Goal: Task Accomplishment & Management: Complete application form

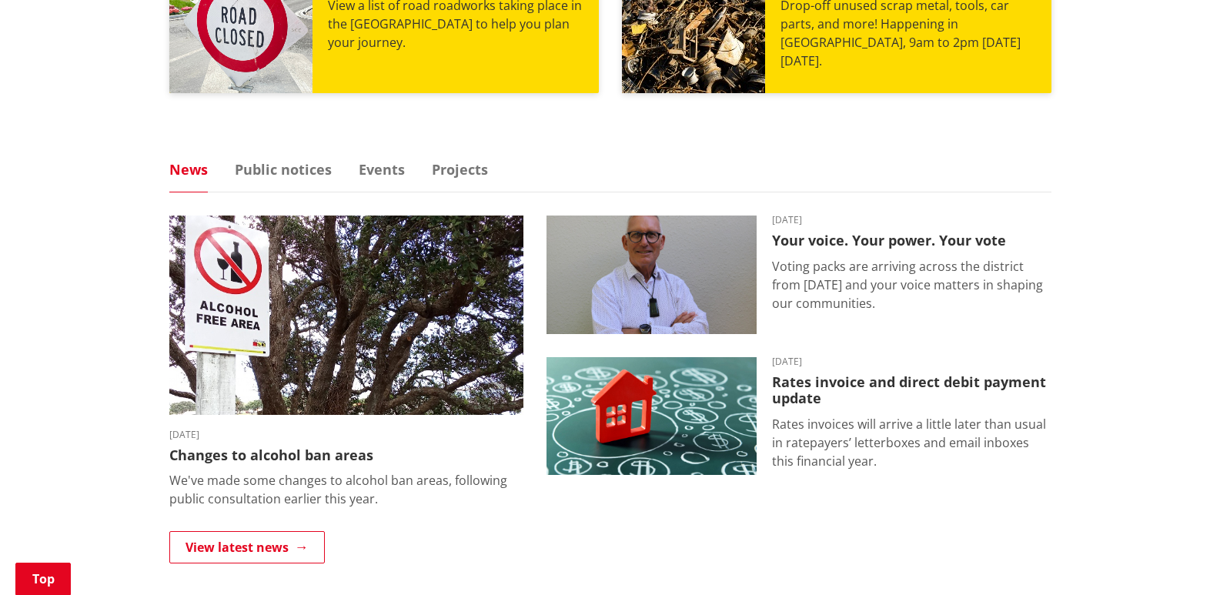
scroll to position [934, 0]
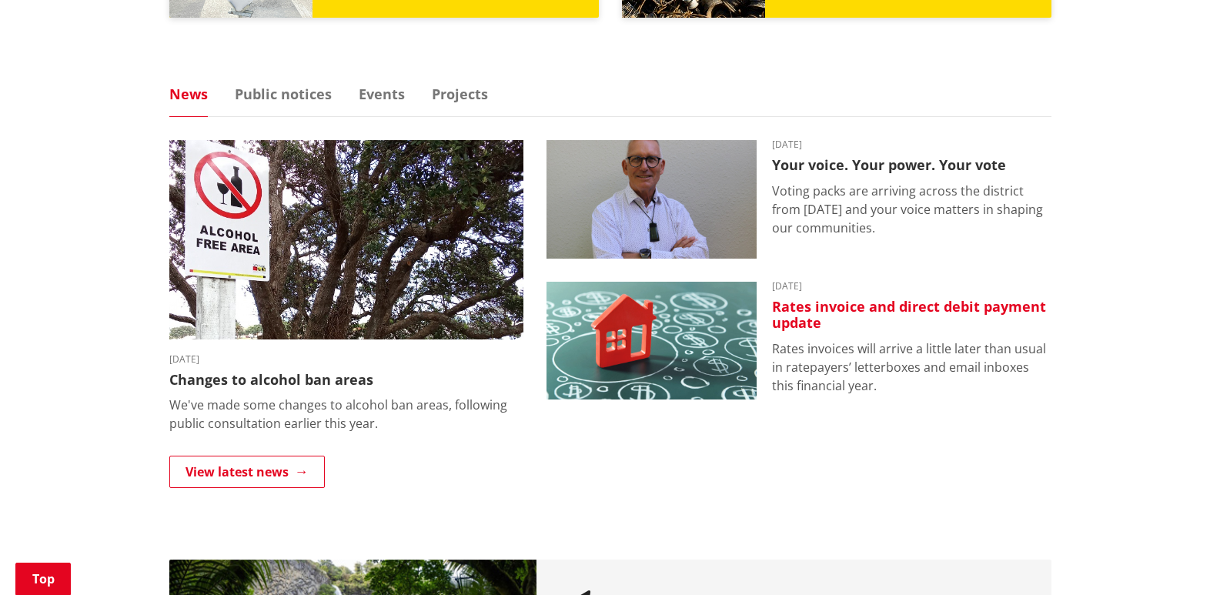
click at [849, 303] on h3 "Rates invoice and direct debit payment update" at bounding box center [911, 315] width 279 height 33
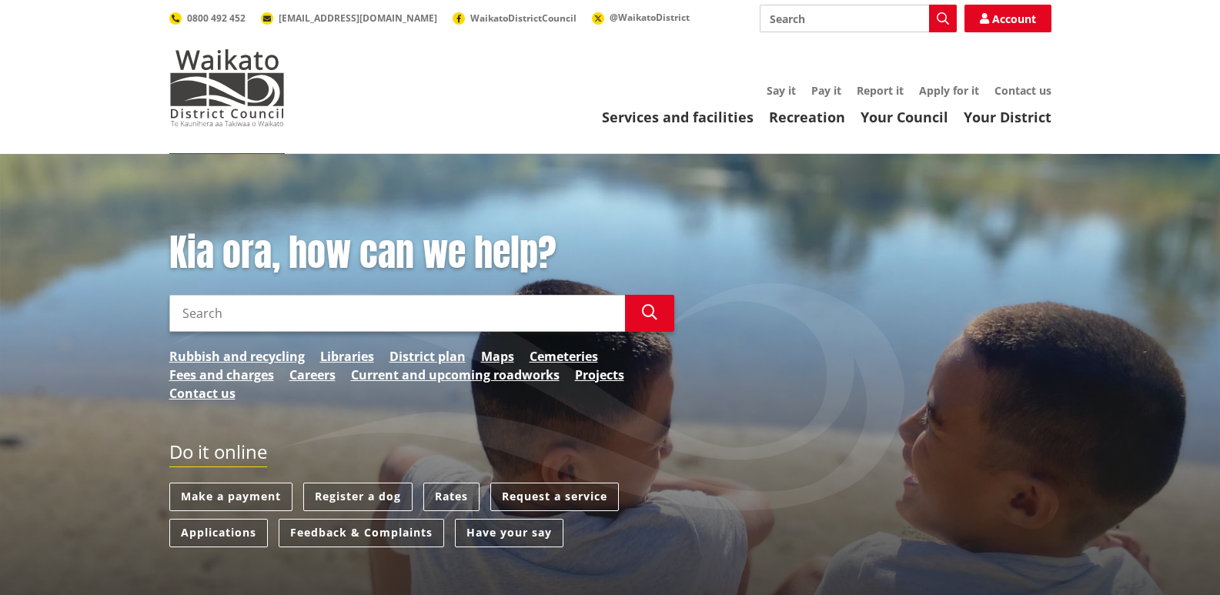
click at [255, 385] on ul "Rubbish and recycling Libraries District plan Maps Cemeteries Fees and charges …" at bounding box center [421, 374] width 505 height 55
click at [249, 494] on link "Make a payment" at bounding box center [230, 497] width 123 height 28
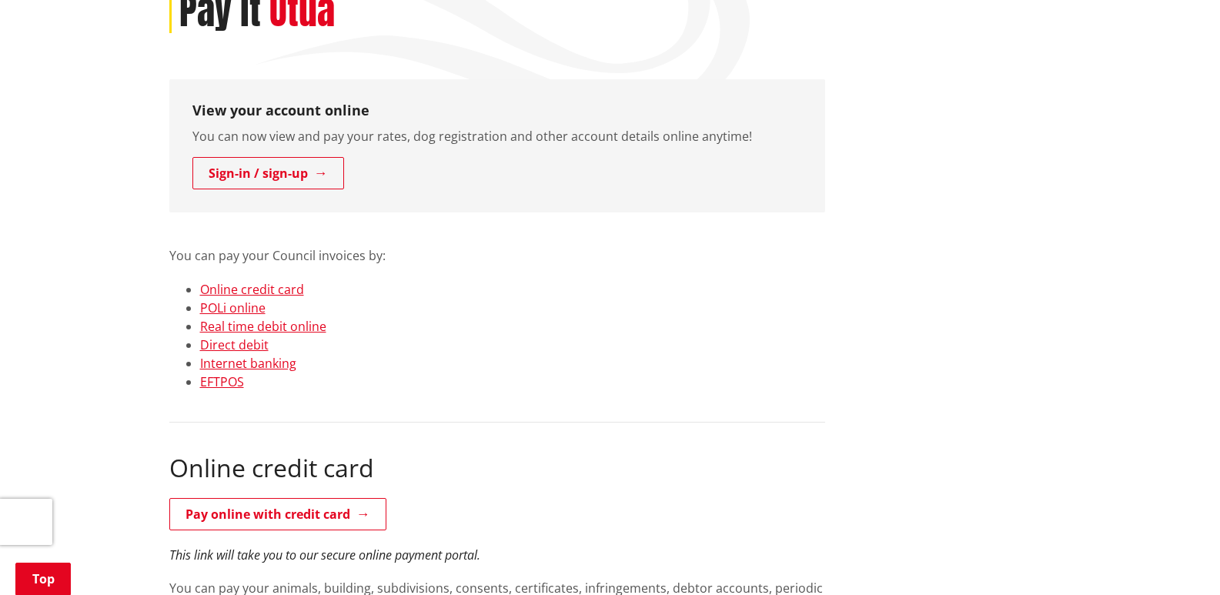
scroll to position [257, 0]
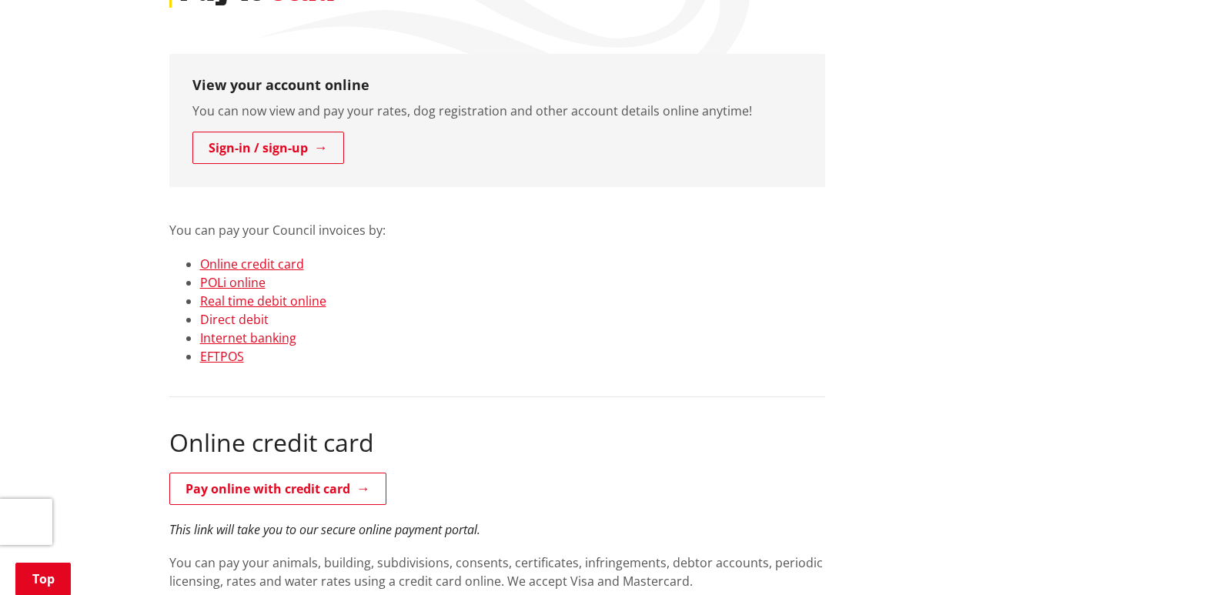
click at [242, 319] on link "Direct debit" at bounding box center [234, 319] width 69 height 17
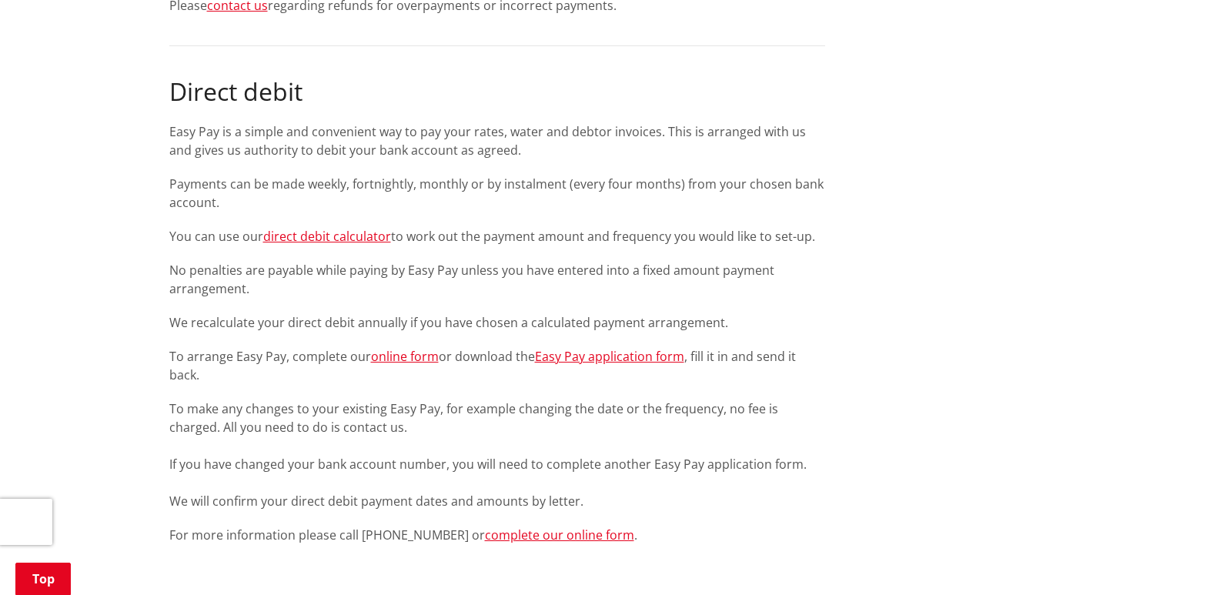
scroll to position [1647, 0]
click at [401, 360] on link "online form" at bounding box center [405, 355] width 68 height 17
